Goal: Task Accomplishment & Management: Manage account settings

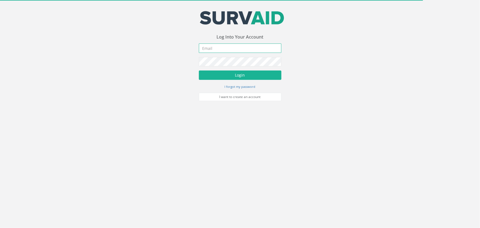
type input "[PERSON_NAME][EMAIL_ADDRESS][PERSON_NAME][DOMAIN_NAME]"
click at [130, 49] on div "Your email address was sucessfully verified - please login below to continue Yo…" at bounding box center [240, 50] width 480 height 101
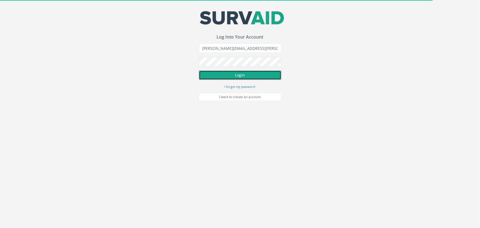
click at [245, 74] on button "Login" at bounding box center [240, 74] width 82 height 9
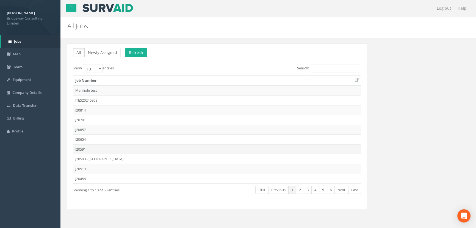
click at [79, 147] on td "J20591" at bounding box center [217, 149] width 288 height 10
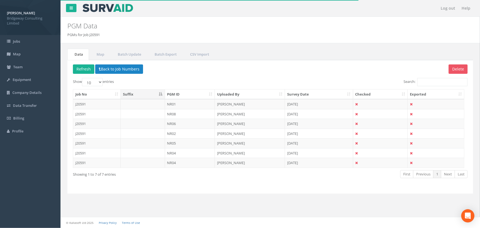
click at [176, 96] on th "PGM ID" at bounding box center [190, 94] width 50 height 10
click at [98, 56] on link "Map" at bounding box center [99, 54] width 21 height 11
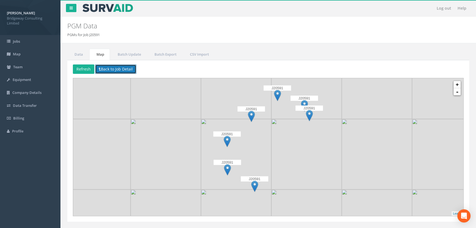
click at [101, 66] on button "Back to Job Detail" at bounding box center [115, 68] width 41 height 9
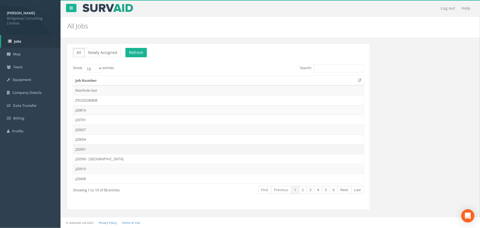
click at [82, 150] on td "J20591" at bounding box center [218, 149] width 291 height 10
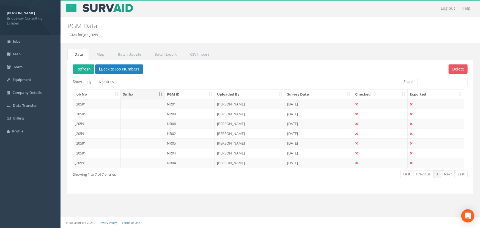
click at [184, 90] on th "PGM ID" at bounding box center [190, 94] width 50 height 10
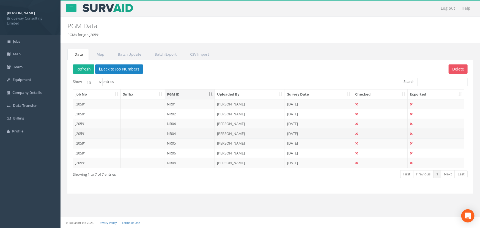
click at [233, 134] on td "[PERSON_NAME]" at bounding box center [250, 133] width 70 height 10
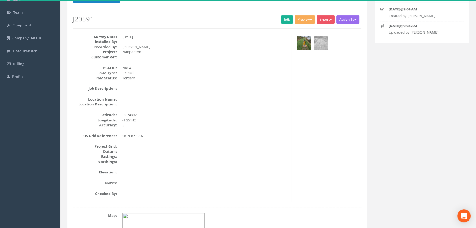
scroll to position [50, 0]
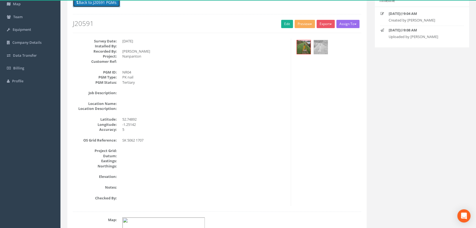
click at [106, 3] on button "Back to J20591 PGMs" at bounding box center [96, 2] width 47 height 9
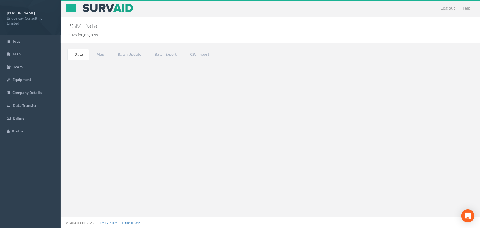
click at [173, 121] on td "NR04" at bounding box center [190, 123] width 50 height 10
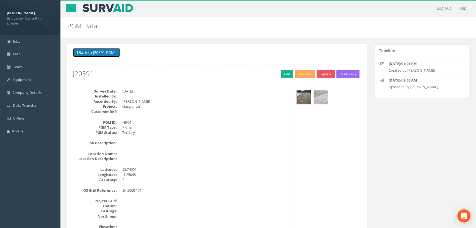
click at [100, 52] on button "Back to J20591 PGMs" at bounding box center [96, 52] width 47 height 9
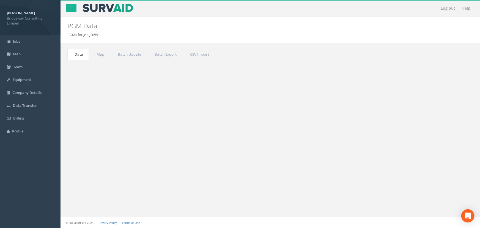
click at [132, 70] on button "Back to Job Numbers" at bounding box center [119, 68] width 48 height 9
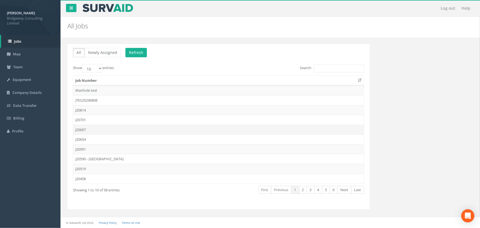
click at [84, 129] on td "J20657" at bounding box center [218, 130] width 291 height 10
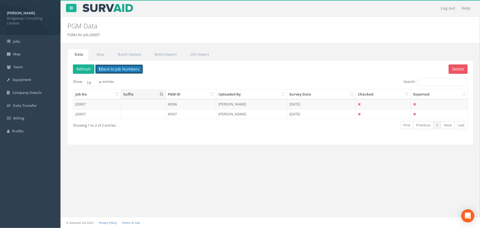
click at [131, 70] on button "Back to Job Numbers" at bounding box center [119, 68] width 48 height 9
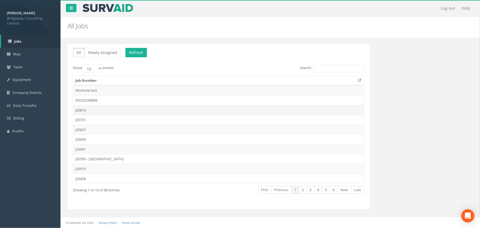
click at [81, 108] on td "J20814" at bounding box center [218, 110] width 291 height 10
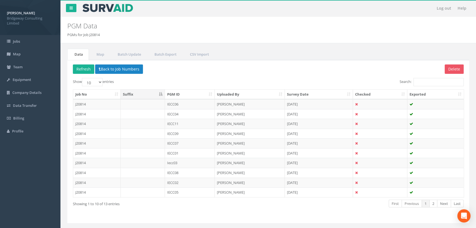
click at [184, 95] on th "PGM ID" at bounding box center [190, 94] width 50 height 10
click at [107, 64] on button "Back to Job Numbers" at bounding box center [119, 68] width 48 height 9
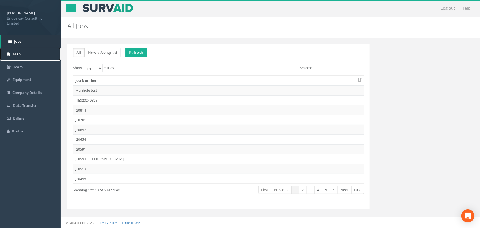
click at [16, 53] on span "Map" at bounding box center [17, 53] width 8 height 5
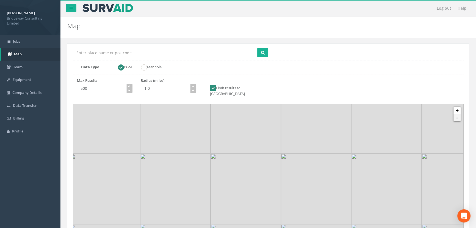
click at [127, 56] on input "Location Search Box" at bounding box center [165, 52] width 185 height 9
click at [110, 53] on input "Location Search Box" at bounding box center [165, 52] width 185 height 9
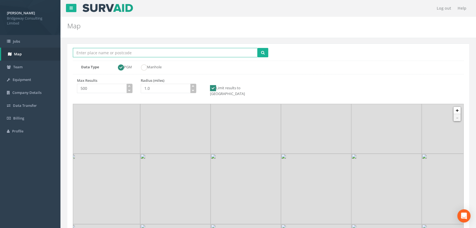
click at [102, 53] on input "Location Search Box" at bounding box center [165, 52] width 185 height 9
paste input "[GEOGRAPHIC_DATA]"
type input "[GEOGRAPHIC_DATA]"
click at [258, 48] on button "submit" at bounding box center [263, 52] width 11 height 9
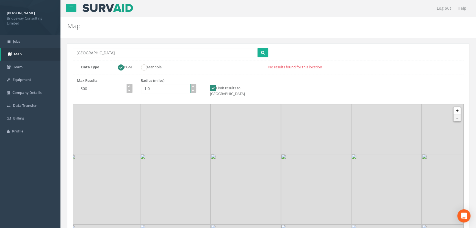
drag, startPoint x: 171, startPoint y: 89, endPoint x: 68, endPoint y: 90, distance: 102.3
click at [68, 90] on div "Location Search [GEOGRAPHIC_DATA] Multiple Locations Found Data Type PGM Manhol…" at bounding box center [268, 145] width 402 height 204
click at [173, 91] on input "20" at bounding box center [166, 88] width 50 height 9
type input "20.0"
click at [261, 53] on icon "submit" at bounding box center [263, 53] width 4 height 4
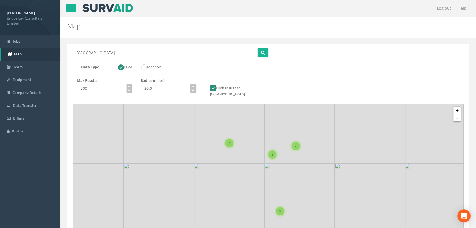
drag, startPoint x: 272, startPoint y: 157, endPoint x: 275, endPoint y: 123, distance: 33.6
click at [275, 123] on icon at bounding box center [271, 147] width 407 height 143
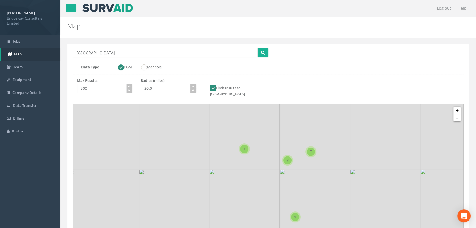
drag, startPoint x: 303, startPoint y: 200, endPoint x: 318, endPoint y: 215, distance: 22.0
click at [318, 215] on icon at bounding box center [283, 187] width 407 height 143
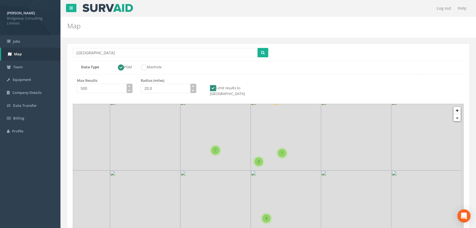
drag, startPoint x: 327, startPoint y: 151, endPoint x: 304, endPoint y: 133, distance: 29.6
click at [304, 133] on icon at bounding box center [239, 173] width 407 height 143
click at [457, 107] on link "+" at bounding box center [457, 110] width 7 height 7
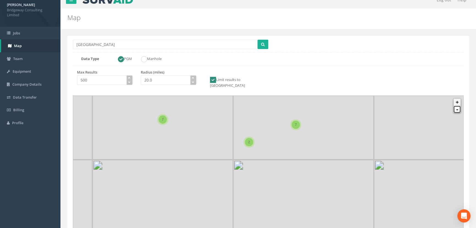
click at [457, 106] on link "-" at bounding box center [457, 109] width 7 height 7
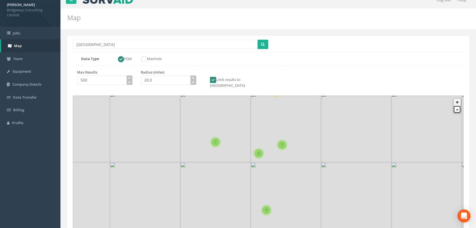
click at [457, 106] on link "-" at bounding box center [457, 109] width 7 height 7
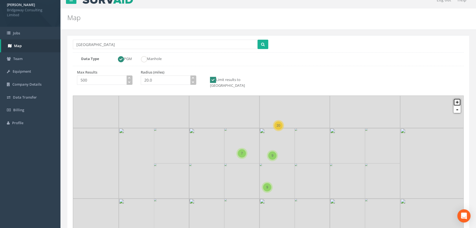
click at [457, 98] on link "+" at bounding box center [457, 101] width 7 height 7
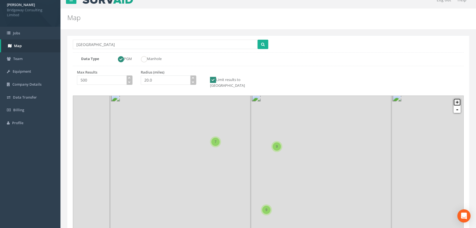
click at [457, 98] on link "+" at bounding box center [457, 101] width 7 height 7
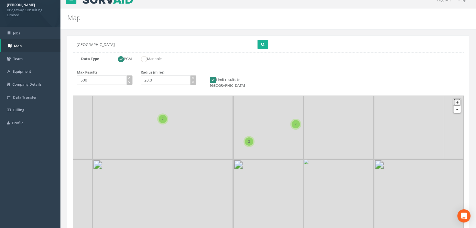
click at [457, 98] on link "+" at bounding box center [457, 101] width 7 height 7
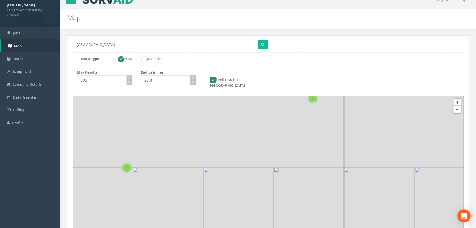
drag, startPoint x: 346, startPoint y: 114, endPoint x: 279, endPoint y: 211, distance: 118.0
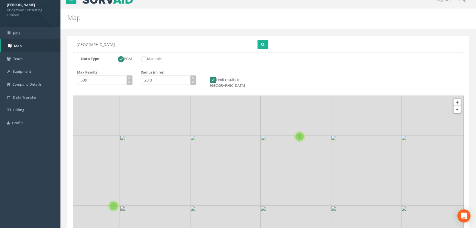
drag, startPoint x: 311, startPoint y: 133, endPoint x: 294, endPoint y: 181, distance: 50.4
click at [294, 181] on icon at bounding box center [255, 202] width 407 height 143
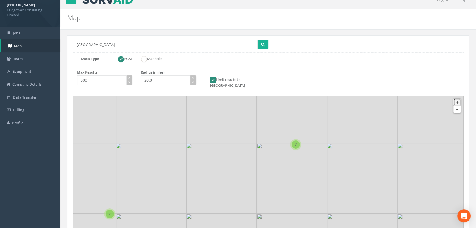
click at [457, 98] on link "+" at bounding box center [457, 101] width 7 height 7
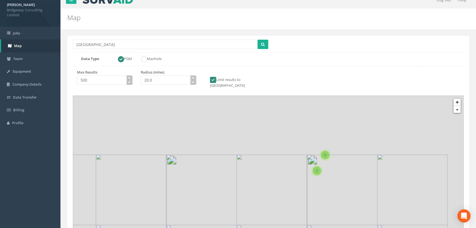
drag, startPoint x: 339, startPoint y: 131, endPoint x: 283, endPoint y: 207, distance: 94.6
click at [455, 98] on link "+" at bounding box center [457, 101] width 7 height 7
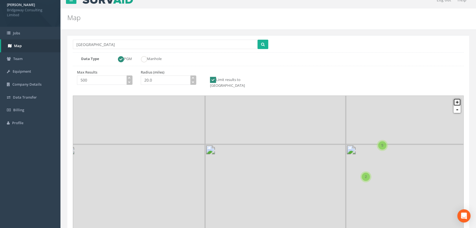
click at [456, 98] on link "+" at bounding box center [457, 101] width 7 height 7
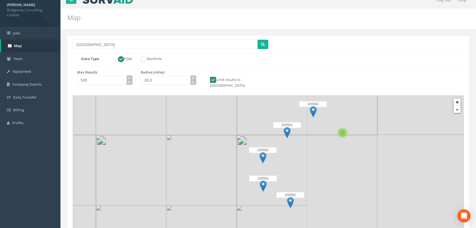
drag, startPoint x: 204, startPoint y: 143, endPoint x: 152, endPoint y: 147, distance: 52.9
click at [152, 147] on icon at bounding box center [81, 175] width 407 height 143
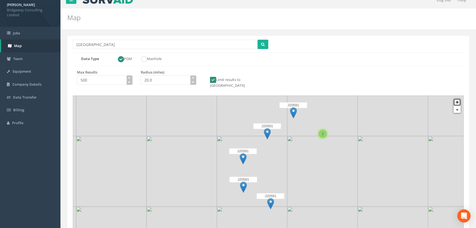
click at [457, 98] on link "+" at bounding box center [457, 101] width 7 height 7
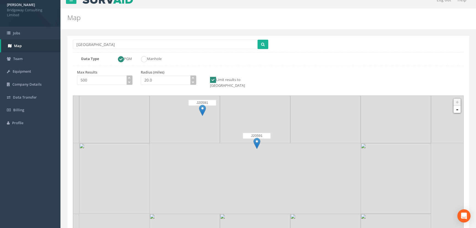
drag, startPoint x: 324, startPoint y: 182, endPoint x: 308, endPoint y: 76, distance: 107.0
click at [308, 76] on div "Location Search [GEOGRAPHIC_DATA] Multiple Locations Found Data Type PGM Manhol…" at bounding box center [268, 137] width 402 height 204
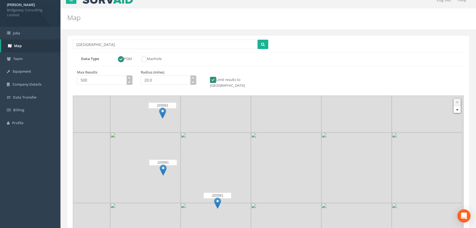
drag, startPoint x: 295, startPoint y: 126, endPoint x: 257, endPoint y: 175, distance: 62.3
click at [257, 175] on icon at bounding box center [229, 223] width 407 height 143
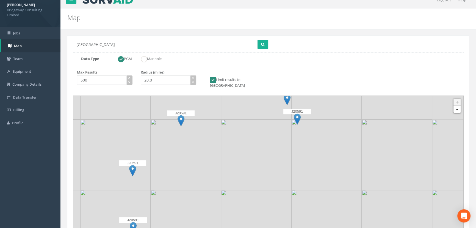
drag, startPoint x: 165, startPoint y: 102, endPoint x: 125, endPoint y: 173, distance: 81.3
click at [125, 165] on p "J20591" at bounding box center [132, 162] width 27 height 5
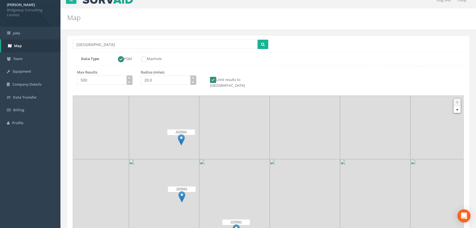
drag, startPoint x: 301, startPoint y: 141, endPoint x: 362, endPoint y: 96, distance: 75.6
click at [362, 96] on icon at bounding box center [329, 119] width 407 height 143
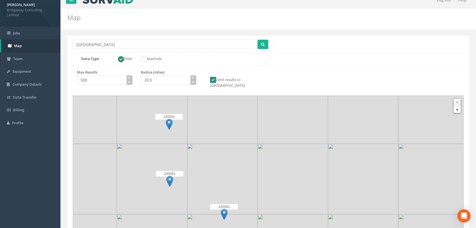
drag, startPoint x: 349, startPoint y: 186, endPoint x: 337, endPoint y: 170, distance: 19.8
click at [337, 170] on icon at bounding box center [256, 148] width 407 height 143
click at [457, 107] on link "-" at bounding box center [457, 109] width 7 height 7
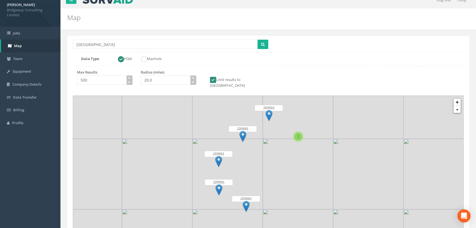
drag, startPoint x: 341, startPoint y: 143, endPoint x: 341, endPoint y: 163, distance: 20.1
click at [341, 163] on icon at bounding box center [268, 183] width 407 height 143
click at [457, 98] on link "+" at bounding box center [457, 101] width 7 height 7
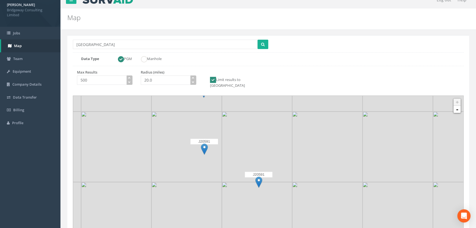
drag, startPoint x: 312, startPoint y: 212, endPoint x: 347, endPoint y: 140, distance: 79.9
click at [347, 140] on icon at bounding box center [303, 92] width 407 height 143
click at [21, 34] on link "Jobs" at bounding box center [30, 33] width 60 height 13
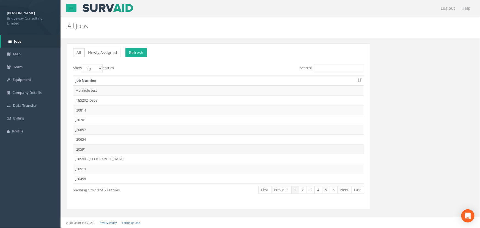
click at [82, 147] on td "J20591" at bounding box center [218, 149] width 291 height 10
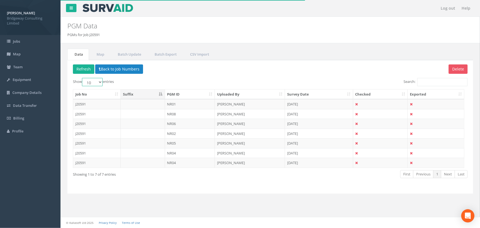
click at [100, 79] on select "10 25 50 100" at bounding box center [92, 82] width 21 height 8
select select "25"
click at [83, 78] on select "10 25 50 100" at bounding box center [92, 82] width 21 height 8
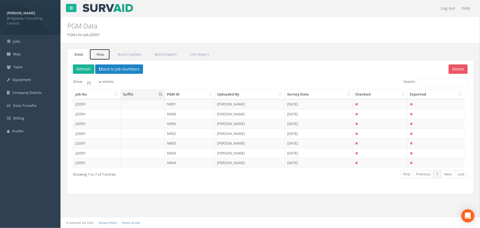
click at [102, 52] on link "Map" at bounding box center [99, 54] width 21 height 11
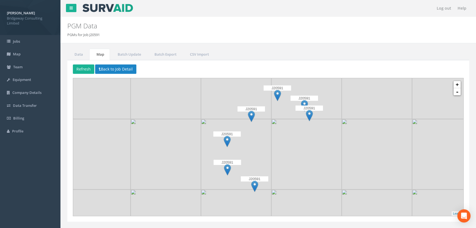
click at [225, 166] on img at bounding box center [227, 169] width 7 height 11
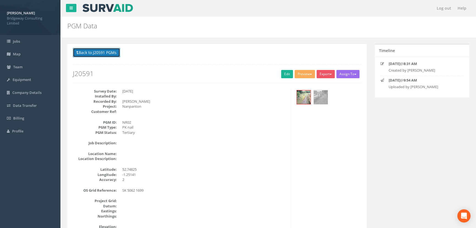
click at [105, 51] on button "Back to J20591 PGMs" at bounding box center [96, 52] width 47 height 9
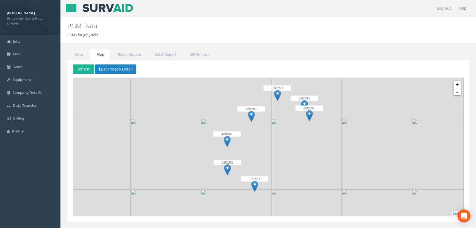
click at [227, 137] on img at bounding box center [227, 141] width 7 height 11
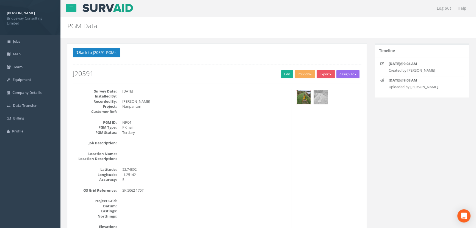
click at [309, 95] on img at bounding box center [304, 97] width 14 height 14
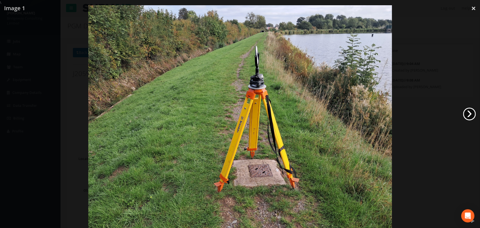
click at [468, 112] on link "›" at bounding box center [469, 113] width 13 height 13
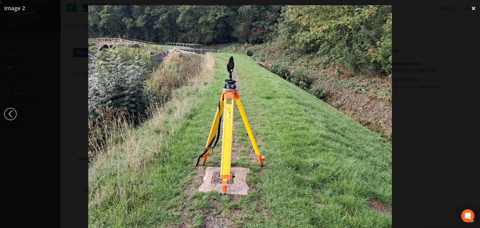
click at [475, 10] on link "×" at bounding box center [473, 8] width 13 height 16
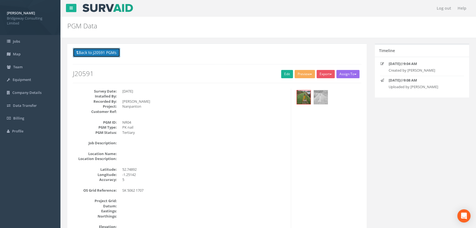
click at [107, 53] on button "Back to J20591 PGMs" at bounding box center [96, 52] width 47 height 9
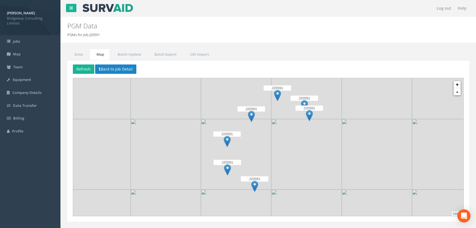
click at [250, 112] on img at bounding box center [251, 115] width 7 height 11
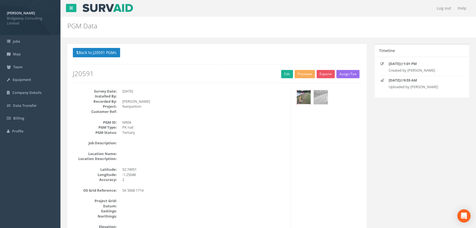
click at [302, 98] on img at bounding box center [304, 97] width 14 height 14
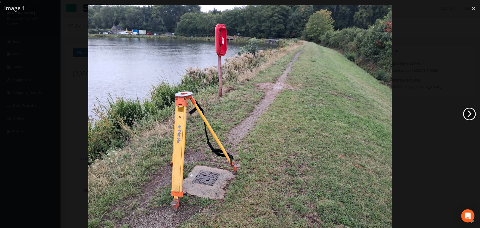
click at [468, 114] on link "›" at bounding box center [469, 113] width 13 height 13
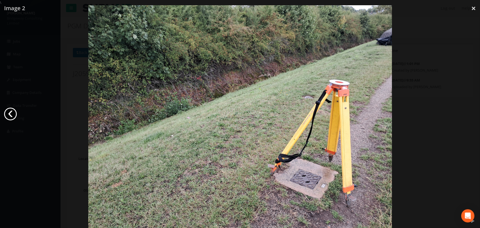
click at [14, 114] on link "‹" at bounding box center [10, 113] width 13 height 13
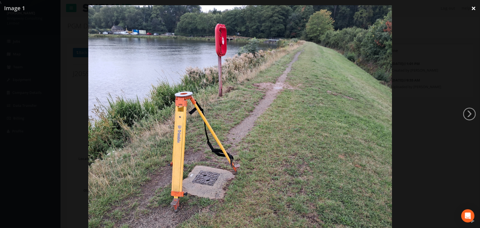
click at [472, 9] on link "×" at bounding box center [473, 8] width 13 height 16
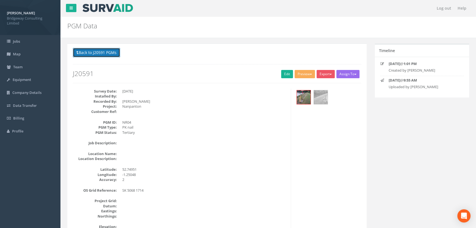
click at [100, 52] on button "Back to J20591 PGMs" at bounding box center [96, 52] width 47 height 9
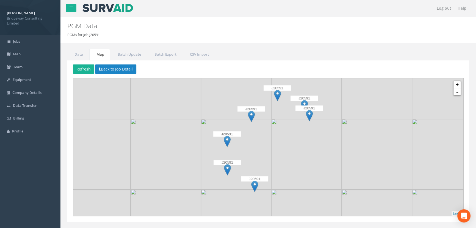
click at [256, 186] on img at bounding box center [254, 185] width 7 height 11
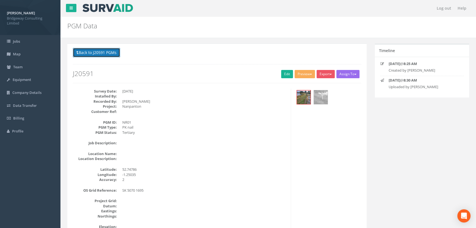
click at [100, 49] on button "Back to J20591 PGMs" at bounding box center [96, 52] width 47 height 9
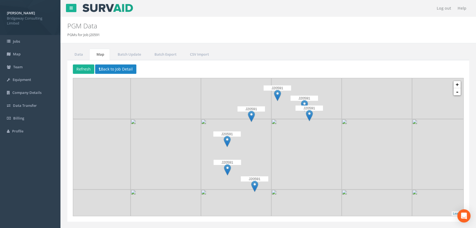
click at [228, 168] on img at bounding box center [227, 169] width 7 height 11
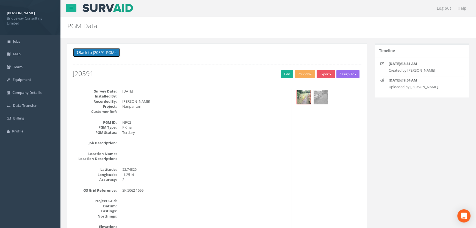
click at [107, 52] on button "Back to J20591 PGMs" at bounding box center [96, 52] width 47 height 9
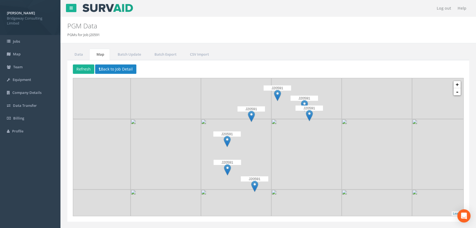
click at [228, 140] on img at bounding box center [227, 141] width 7 height 11
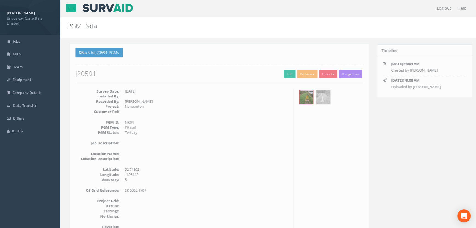
click at [311, 101] on div at bounding box center [328, 98] width 66 height 18
click at [305, 101] on img at bounding box center [304, 97] width 14 height 14
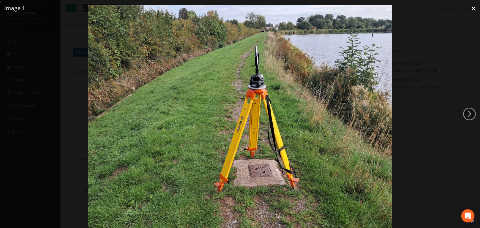
click at [472, 9] on link "×" at bounding box center [473, 8] width 13 height 16
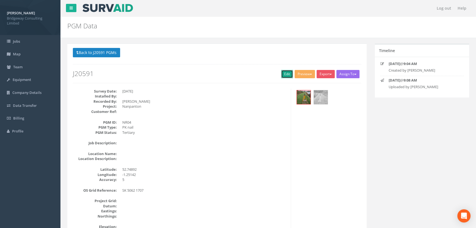
click at [286, 72] on link "Edit" at bounding box center [287, 74] width 12 height 8
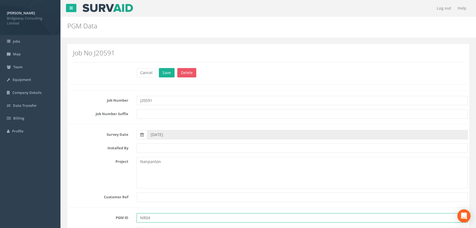
drag, startPoint x: 155, startPoint y: 218, endPoint x: 157, endPoint y: 212, distance: 6.0
click at [156, 217] on input "NR04" at bounding box center [302, 217] width 331 height 9
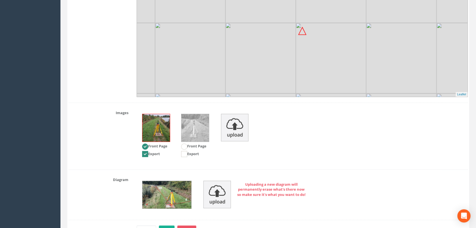
scroll to position [705, 0]
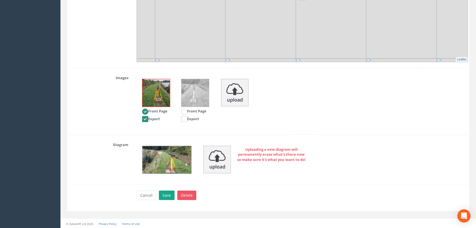
type input "NR03"
click at [164, 193] on button "Save" at bounding box center [167, 194] width 16 height 9
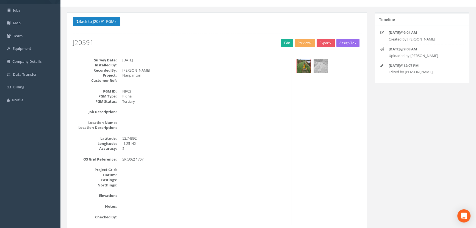
scroll to position [0, 0]
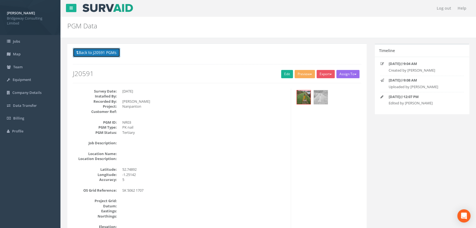
click at [95, 49] on button "Back to J20591 PGMs" at bounding box center [96, 52] width 47 height 9
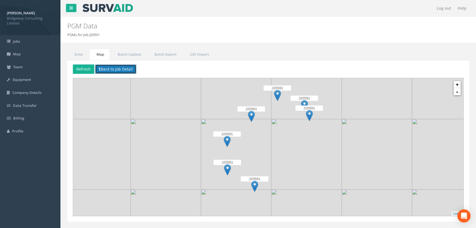
click at [116, 68] on button "Back to Job Detail" at bounding box center [115, 68] width 41 height 9
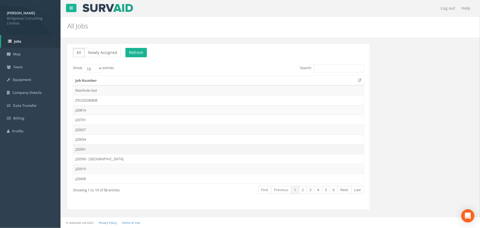
click at [90, 146] on td "J20591" at bounding box center [218, 149] width 291 height 10
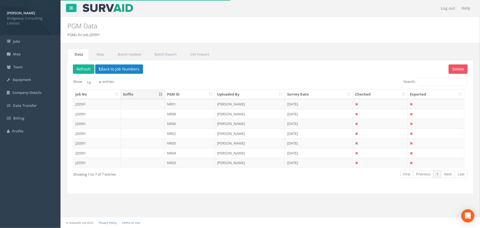
click at [183, 92] on th "PGM ID" at bounding box center [190, 94] width 50 height 10
click at [185, 123] on td "NR03" at bounding box center [190, 123] width 50 height 10
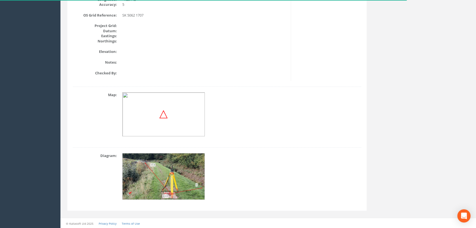
scroll to position [175, 0]
click at [167, 175] on img at bounding box center [164, 176] width 82 height 46
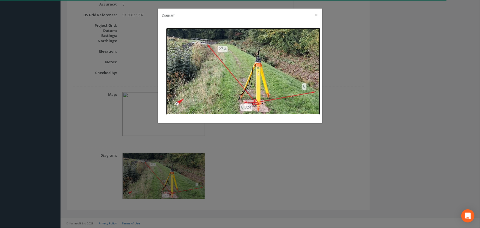
drag, startPoint x: 244, startPoint y: 93, endPoint x: 224, endPoint y: 90, distance: 20.2
click at [224, 90] on img at bounding box center [243, 71] width 154 height 87
drag, startPoint x: 316, startPoint y: 14, endPoint x: 310, endPoint y: 66, distance: 52.4
click at [316, 14] on button "×" at bounding box center [316, 15] width 3 height 6
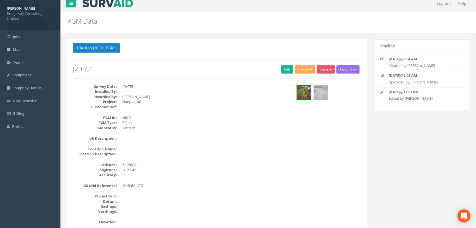
scroll to position [0, 0]
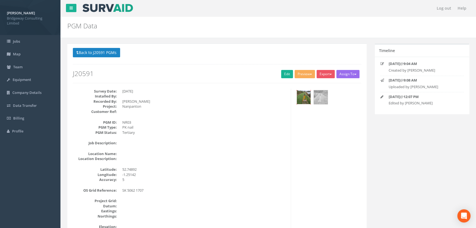
click at [308, 95] on img at bounding box center [304, 97] width 14 height 14
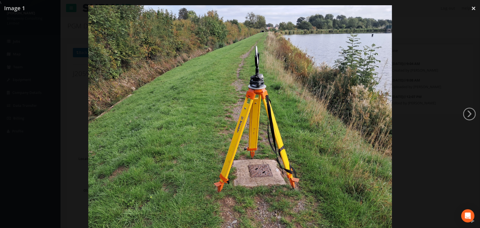
click at [259, 66] on img at bounding box center [239, 119] width 303 height 228
click at [338, 119] on img at bounding box center [239, 119] width 303 height 228
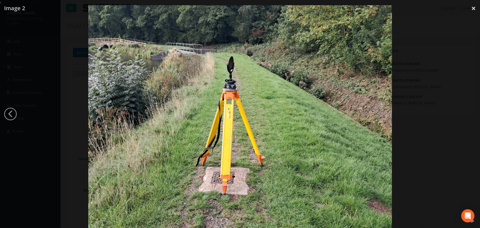
drag, startPoint x: 448, startPoint y: 76, endPoint x: 451, endPoint y: 67, distance: 9.6
click at [449, 73] on div at bounding box center [240, 119] width 480 height 228
click at [475, 9] on link "×" at bounding box center [473, 8] width 13 height 16
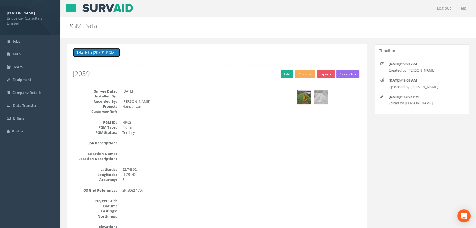
click at [97, 51] on button "Back to J20591 PGMs" at bounding box center [96, 52] width 47 height 9
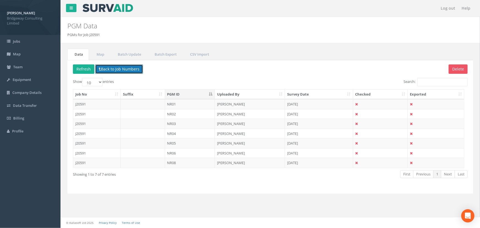
click at [128, 68] on button "Back to Job Numbers" at bounding box center [119, 68] width 48 height 9
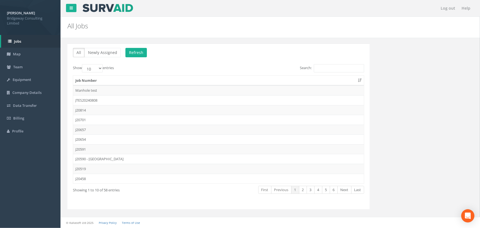
click at [451, 125] on div "All Newly Assigned Refresh Show 10 25 50 100 entries Search: Job Number Manhole…" at bounding box center [270, 129] width 414 height 172
click at [33, 117] on link "Billing" at bounding box center [30, 118] width 60 height 13
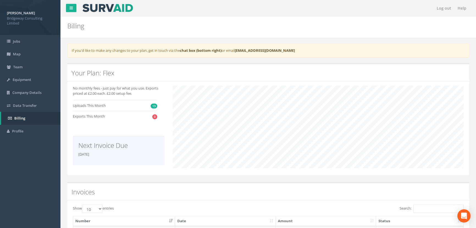
scroll to position [125, 0]
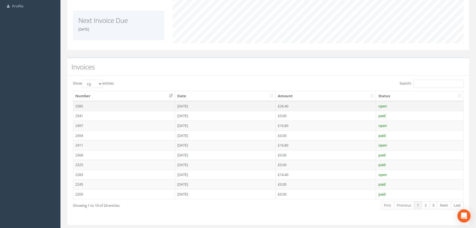
click at [382, 105] on span "open" at bounding box center [382, 105] width 9 height 5
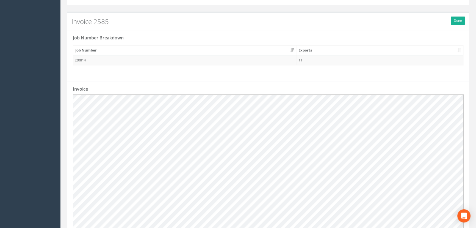
scroll to position [100, 0]
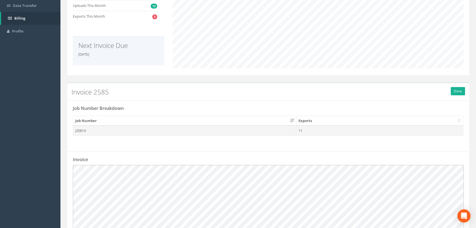
click at [93, 129] on td "J20814" at bounding box center [184, 130] width 223 height 10
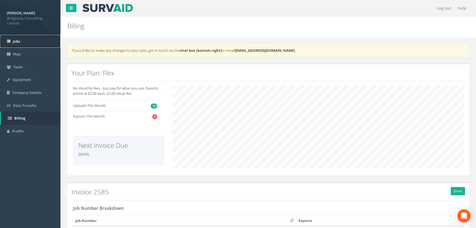
click at [22, 41] on link "Jobs" at bounding box center [30, 41] width 60 height 13
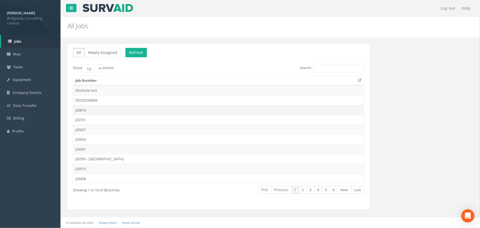
click at [78, 107] on td "J20814" at bounding box center [218, 110] width 291 height 10
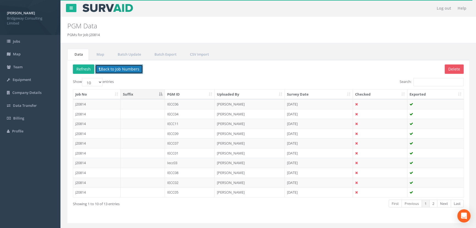
click at [132, 68] on button "Back to Job Numbers" at bounding box center [119, 68] width 48 height 9
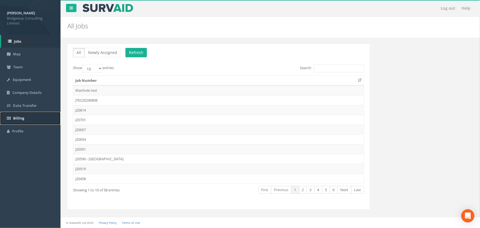
click at [18, 118] on span "Billing" at bounding box center [18, 117] width 11 height 5
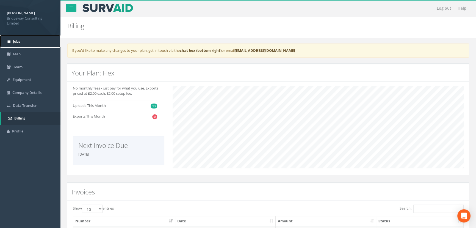
click at [23, 38] on link "Jobs" at bounding box center [30, 41] width 60 height 13
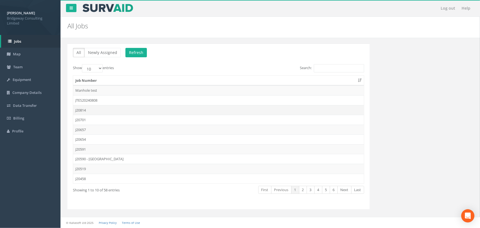
click at [81, 109] on td "J20814" at bounding box center [218, 110] width 291 height 10
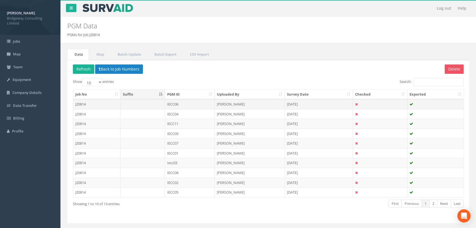
click at [299, 101] on td "[DATE]" at bounding box center [319, 104] width 68 height 10
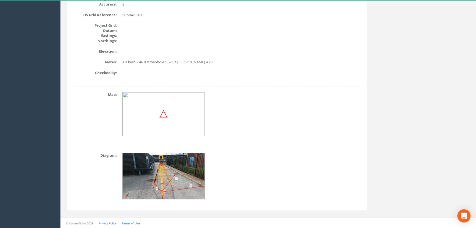
scroll to position [75, 0]
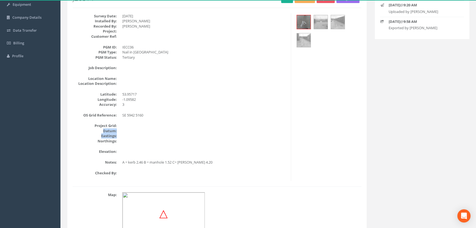
drag, startPoint x: 107, startPoint y: 121, endPoint x: 162, endPoint y: 136, distance: 57.5
click at [162, 136] on div "Survey Date: [DATE] Installed By: [PERSON_NAME] Recorded By: [PERSON_NAME] Proj…" at bounding box center [180, 96] width 222 height 167
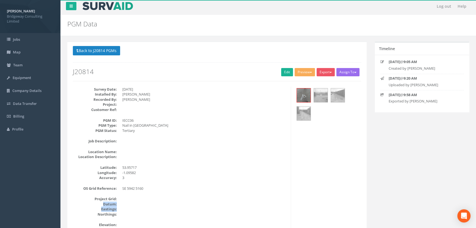
scroll to position [0, 0]
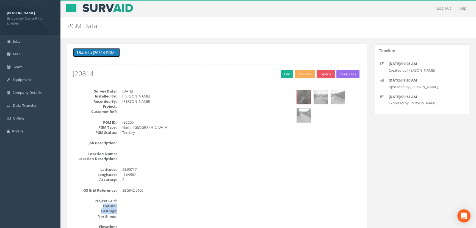
click at [113, 53] on button "Back to J20814 PGMs" at bounding box center [96, 52] width 47 height 9
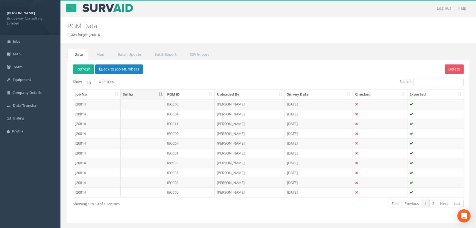
click at [183, 91] on th "PGM ID" at bounding box center [190, 94] width 50 height 10
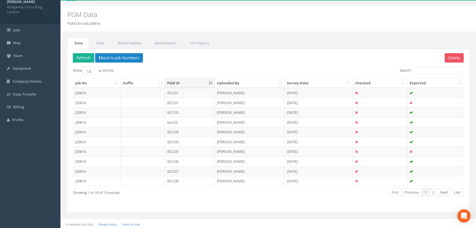
scroll to position [12, 0]
click at [433, 190] on link "2" at bounding box center [433, 191] width 8 height 8
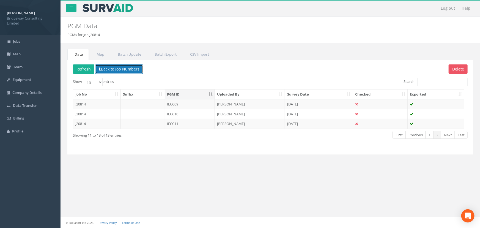
click at [132, 68] on button "Back to Job Numbers" at bounding box center [119, 68] width 48 height 9
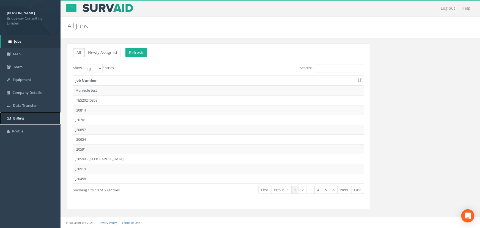
click at [18, 115] on span "Billing" at bounding box center [18, 117] width 11 height 5
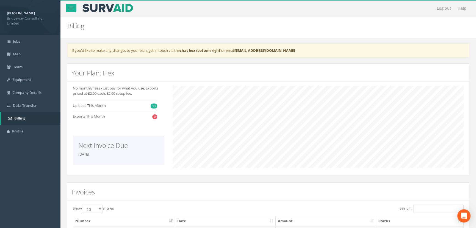
scroll to position [125, 0]
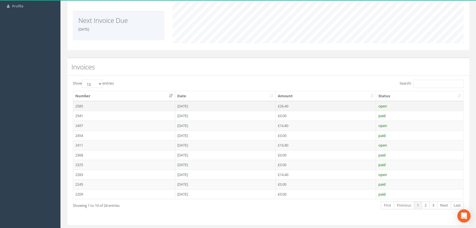
click at [205, 105] on td "[DATE]" at bounding box center [225, 106] width 101 height 10
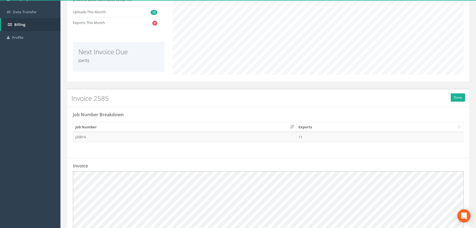
scroll to position [25, 0]
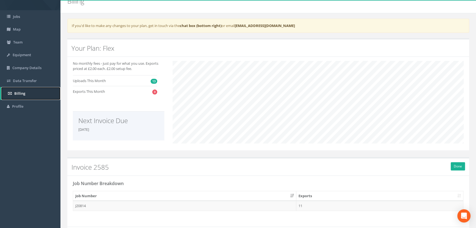
click at [22, 93] on span "Billing" at bounding box center [19, 93] width 11 height 5
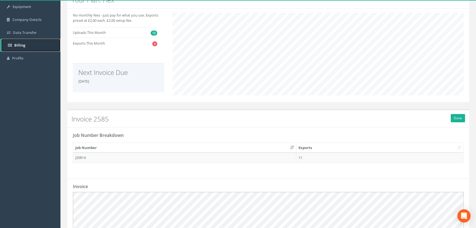
scroll to position [50, 0]
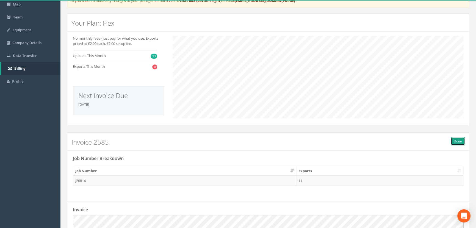
click at [457, 142] on button "Done" at bounding box center [458, 141] width 14 height 8
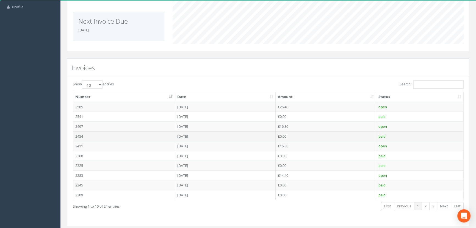
scroll to position [125, 0]
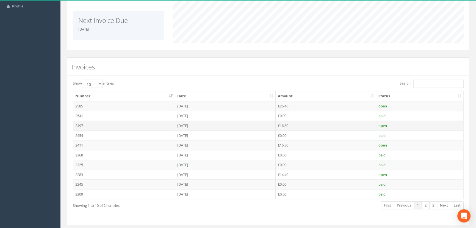
click at [381, 126] on span "open" at bounding box center [382, 125] width 9 height 5
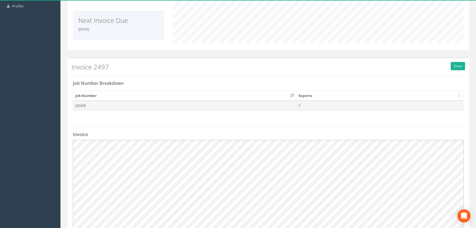
click at [94, 105] on td "J20458" at bounding box center [184, 105] width 223 height 10
click at [331, 104] on td "7" at bounding box center [379, 105] width 167 height 10
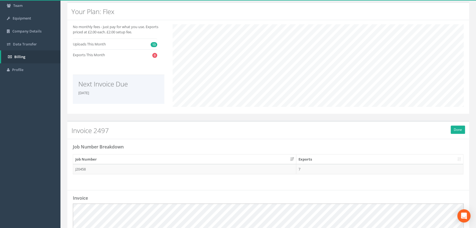
scroll to position [0, 0]
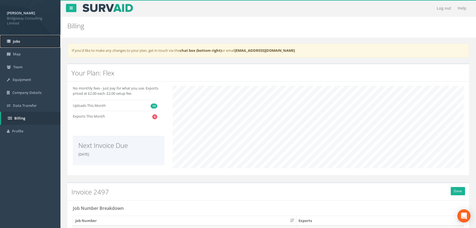
click at [19, 45] on link "Jobs" at bounding box center [30, 41] width 60 height 13
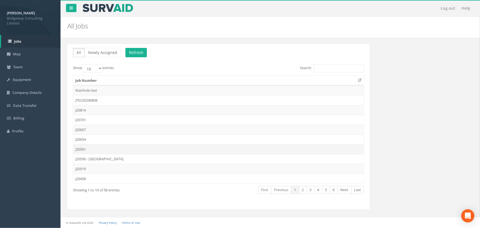
click at [89, 146] on td "J20591" at bounding box center [218, 149] width 291 height 10
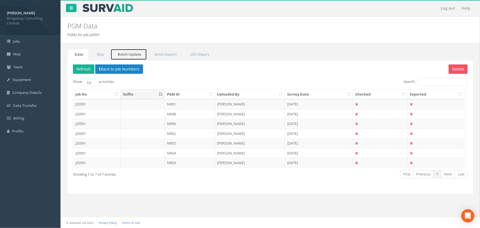
click at [119, 59] on link "Batch Update" at bounding box center [128, 54] width 36 height 11
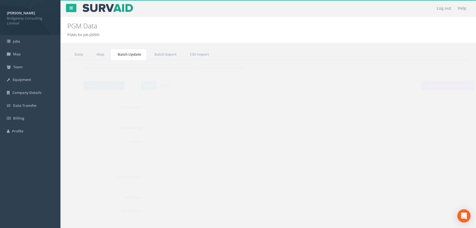
click at [116, 68] on h5 "Use this tab to set any information that needs to be the same across all PGMs u…" at bounding box center [268, 68] width 391 height 4
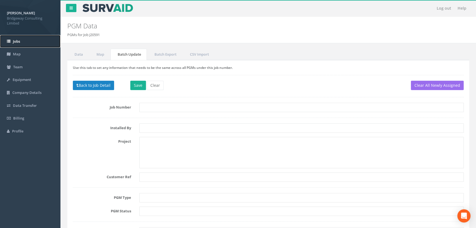
click at [20, 43] on link "Jobs" at bounding box center [30, 41] width 60 height 13
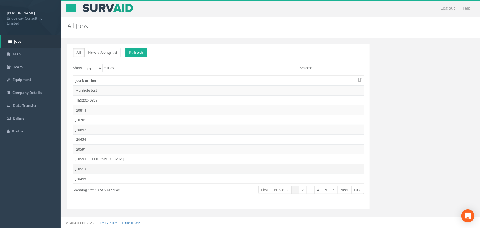
click at [93, 168] on td "J20519" at bounding box center [218, 169] width 291 height 10
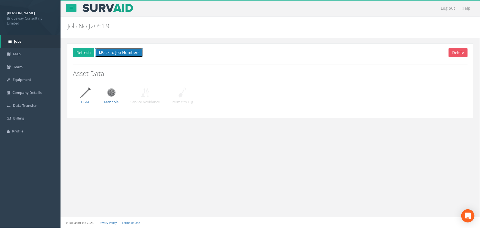
click at [113, 53] on button "Back to Job Numbers" at bounding box center [119, 52] width 48 height 9
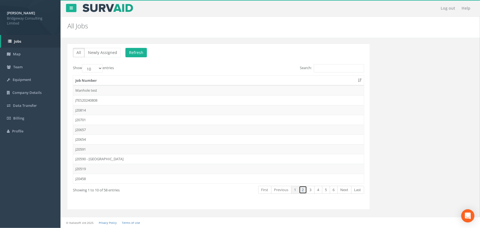
click at [304, 189] on link "2" at bounding box center [303, 190] width 8 height 8
click at [295, 190] on link "1" at bounding box center [295, 190] width 8 height 8
click at [92, 139] on td "J20654" at bounding box center [218, 139] width 291 height 10
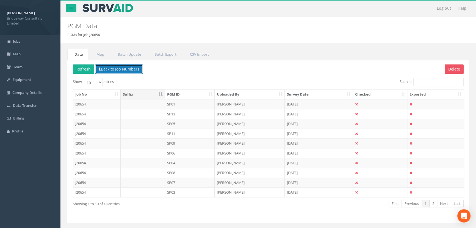
click at [121, 68] on button "Back to Job Numbers" at bounding box center [119, 68] width 48 height 9
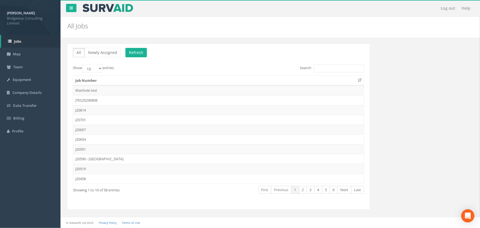
click at [435, 83] on div "All Newly Assigned Refresh Show 10 25 50 100 entries Search: Job Number Manhole…" at bounding box center [270, 129] width 414 height 172
click at [86, 178] on td "J20458" at bounding box center [218, 178] width 291 height 10
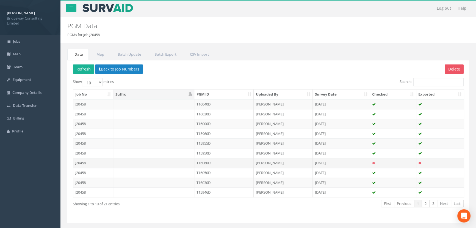
click at [217, 162] on td "T16060D" at bounding box center [223, 162] width 59 height 10
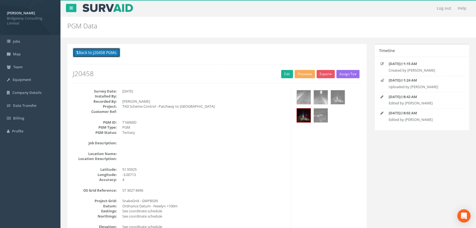
click at [106, 55] on button "Back to J20458 PGMs" at bounding box center [96, 52] width 47 height 9
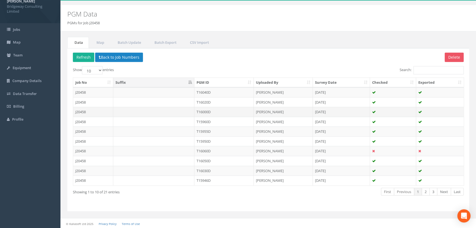
scroll to position [12, 0]
click at [271, 171] on td "[PERSON_NAME]" at bounding box center [283, 170] width 59 height 10
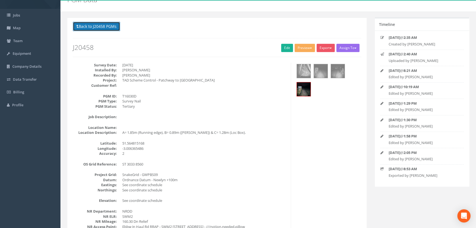
click at [104, 22] on button "Back to J20458 PGMs" at bounding box center [96, 26] width 47 height 9
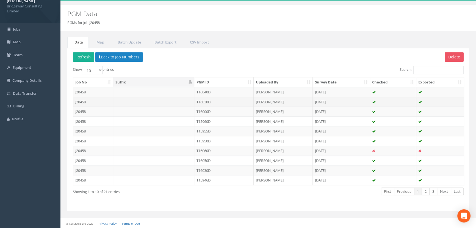
click at [276, 102] on td "[PERSON_NAME]" at bounding box center [283, 102] width 59 height 10
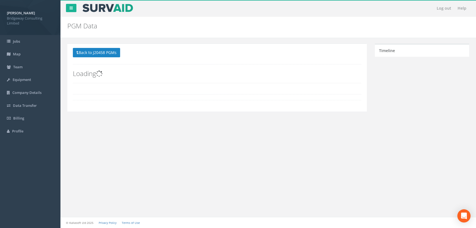
scroll to position [0, 0]
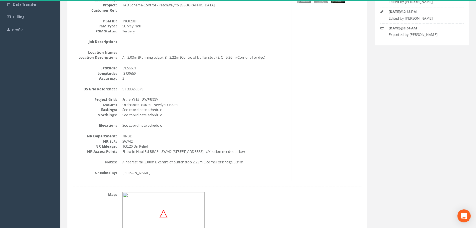
drag, startPoint x: 120, startPoint y: 61, endPoint x: 120, endPoint y: 68, distance: 6.9
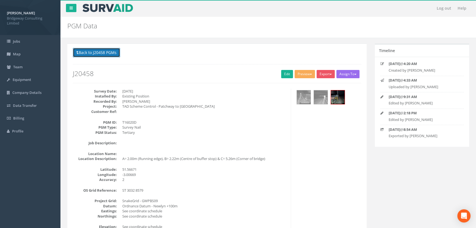
click at [90, 49] on button "Back to J20458 PGMs" at bounding box center [96, 52] width 47 height 9
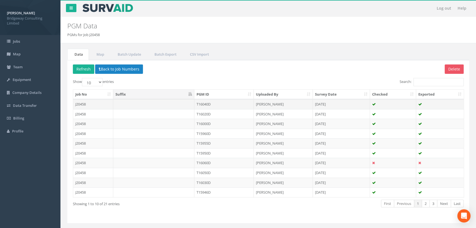
click at [217, 102] on td "T16040D" at bounding box center [223, 104] width 59 height 10
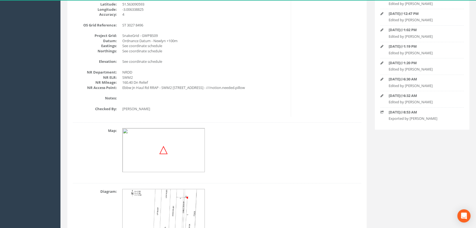
scroll to position [201, 0]
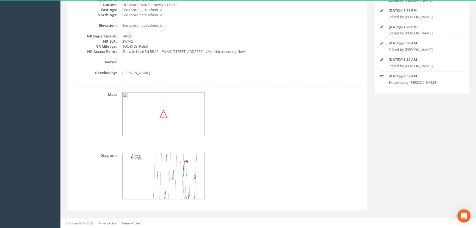
click at [183, 181] on img at bounding box center [164, 176] width 66 height 46
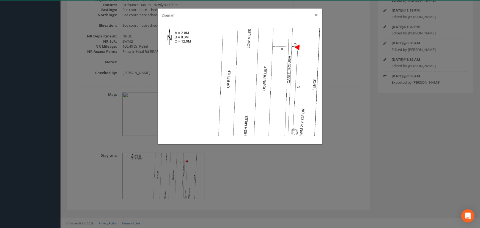
click at [316, 15] on button "×" at bounding box center [316, 15] width 3 height 6
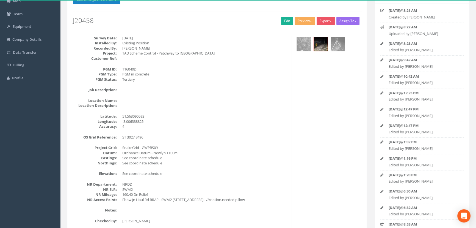
scroll to position [0, 0]
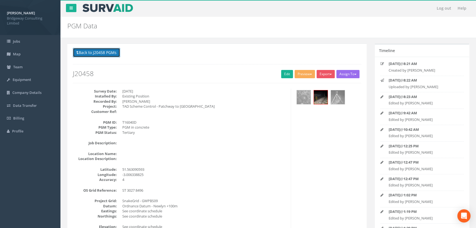
click at [105, 53] on button "Back to J20458 PGMs" at bounding box center [96, 52] width 47 height 9
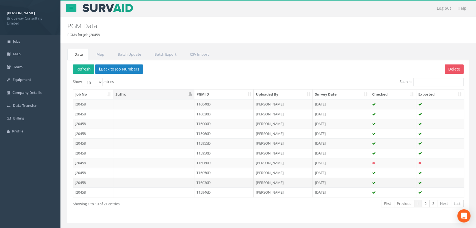
click at [212, 183] on td "T16030D" at bounding box center [223, 182] width 59 height 10
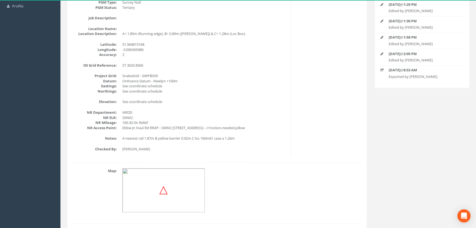
scroll to position [201, 0]
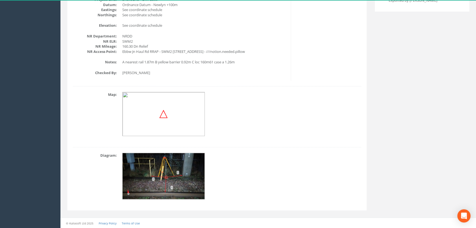
click at [250, 165] on dd at bounding box center [204, 176] width 165 height 46
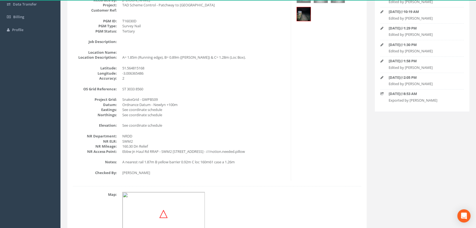
scroll to position [1, 0]
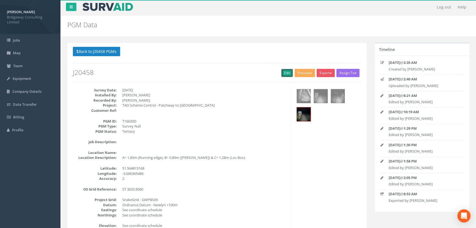
click at [285, 70] on link "Edit" at bounding box center [287, 73] width 12 height 8
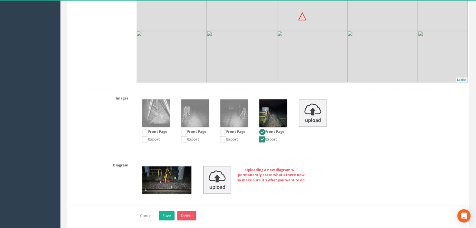
scroll to position [705, 0]
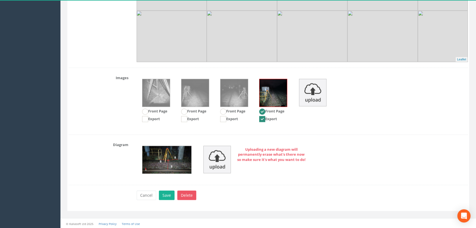
drag, startPoint x: 298, startPoint y: 196, endPoint x: 229, endPoint y: 184, distance: 70.0
click at [297, 196] on div "Cancel Save Delete" at bounding box center [301, 195] width 339 height 11
click at [143, 194] on button "Cancel" at bounding box center [147, 194] width 20 height 9
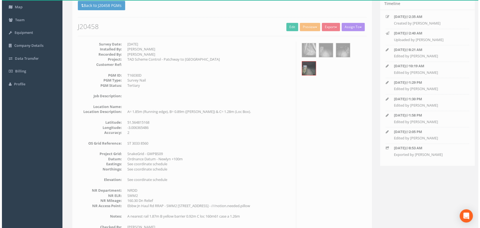
scroll to position [0, 0]
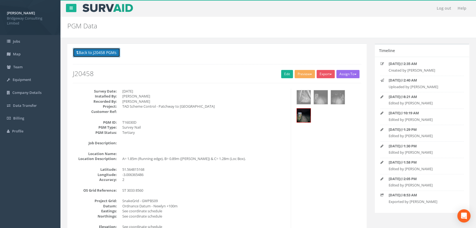
click at [99, 50] on button "Back to J20458 PGMs" at bounding box center [96, 52] width 47 height 9
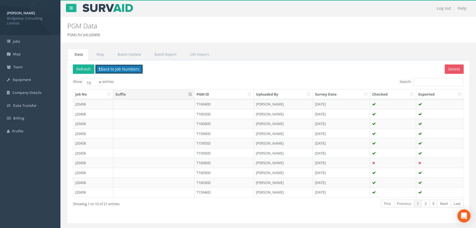
click at [120, 68] on button "Back to Job Numbers" at bounding box center [119, 68] width 48 height 9
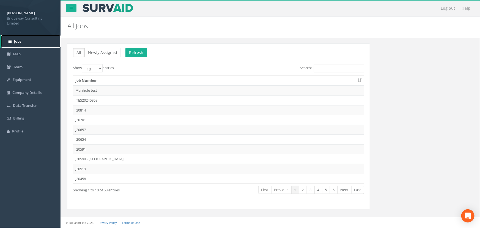
click at [7, 37] on link "Jobs" at bounding box center [30, 41] width 59 height 13
click at [18, 10] on span "[PERSON_NAME] Bridgeway Consulting Limited" at bounding box center [30, 17] width 47 height 17
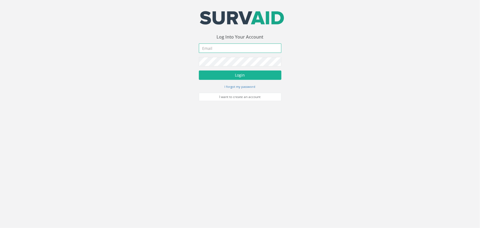
type input "[PERSON_NAME][EMAIL_ADDRESS][PERSON_NAME][DOMAIN_NAME]"
click at [341, 122] on body "Your email address was sucessfully verified - please login below to continue Yo…" at bounding box center [240, 114] width 480 height 228
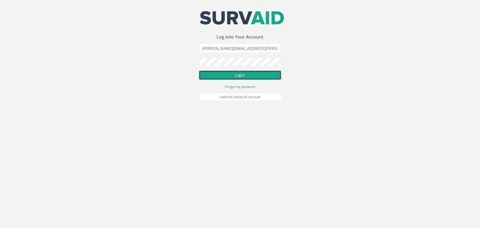
click at [236, 75] on button "Login" at bounding box center [240, 74] width 82 height 9
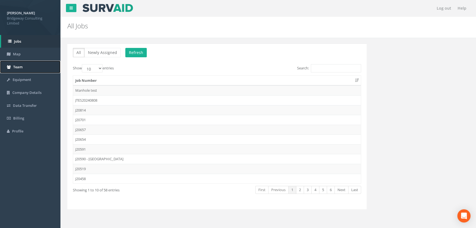
click at [23, 64] on span "Team" at bounding box center [17, 66] width 9 height 5
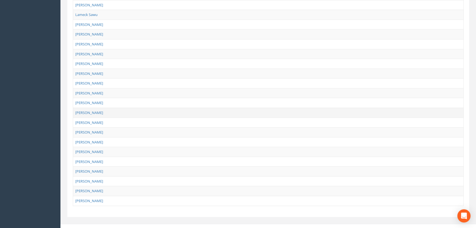
scroll to position [210, 0]
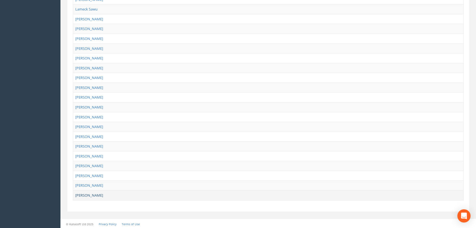
click at [86, 195] on link "Alex Brown" at bounding box center [89, 194] width 28 height 5
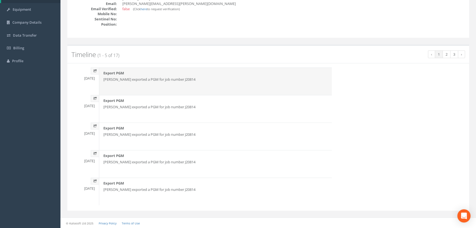
scroll to position [0, 0]
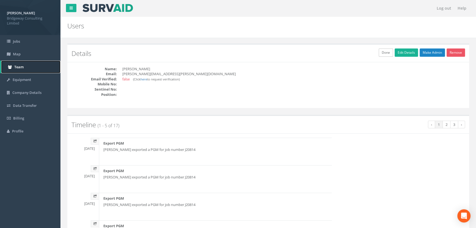
click at [22, 68] on span "Team" at bounding box center [18, 66] width 9 height 5
click at [27, 128] on link "Profile" at bounding box center [30, 131] width 60 height 13
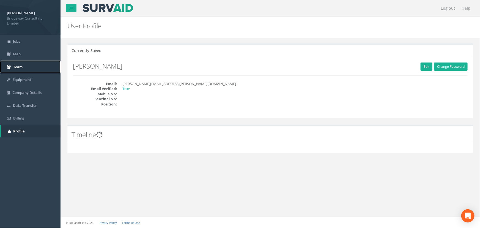
click at [20, 66] on span "Team" at bounding box center [17, 66] width 9 height 5
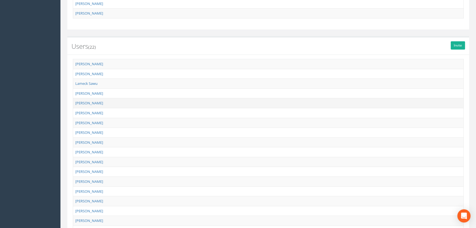
scroll to position [210, 0]
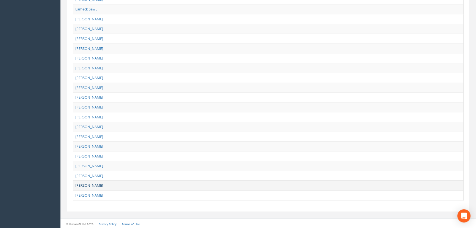
click at [91, 183] on link "Thomas Clark" at bounding box center [89, 185] width 28 height 5
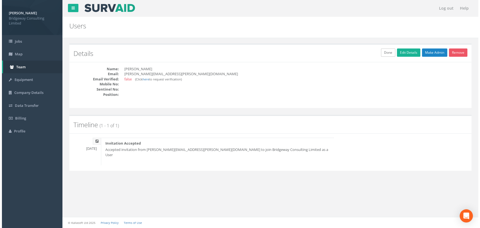
scroll to position [0, 0]
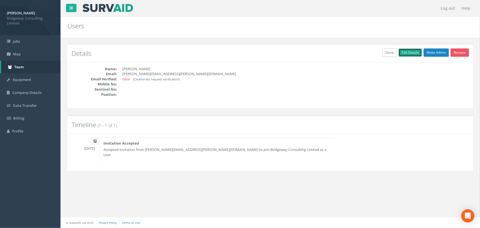
click at [404, 52] on link "Edit Details" at bounding box center [409, 52] width 23 height 8
type input "Thomas Clark"
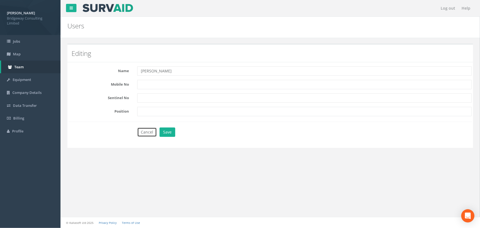
click at [143, 134] on button "Cancel" at bounding box center [147, 131] width 20 height 9
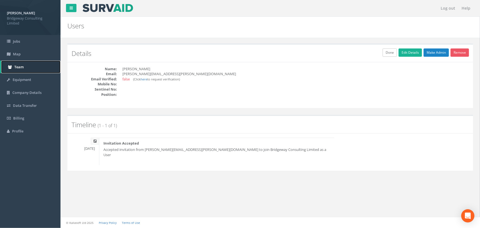
click at [4, 63] on link "Team" at bounding box center [30, 66] width 59 height 13
click at [12, 63] on link "Team" at bounding box center [30, 66] width 59 height 13
